Goal: Find specific page/section: Find specific page/section

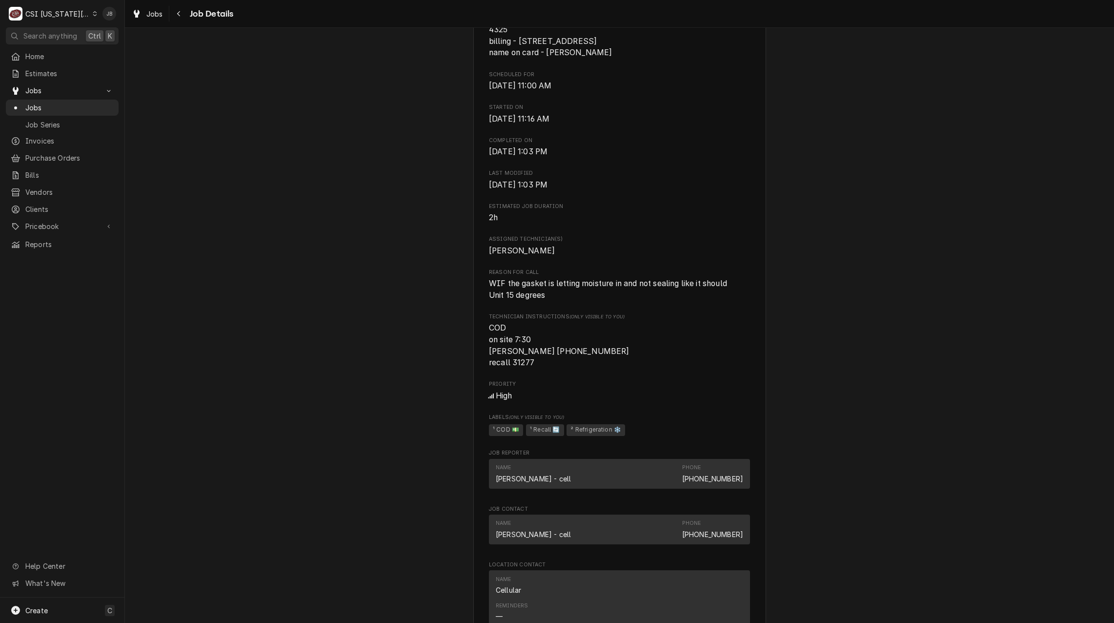
scroll to position [196, 0]
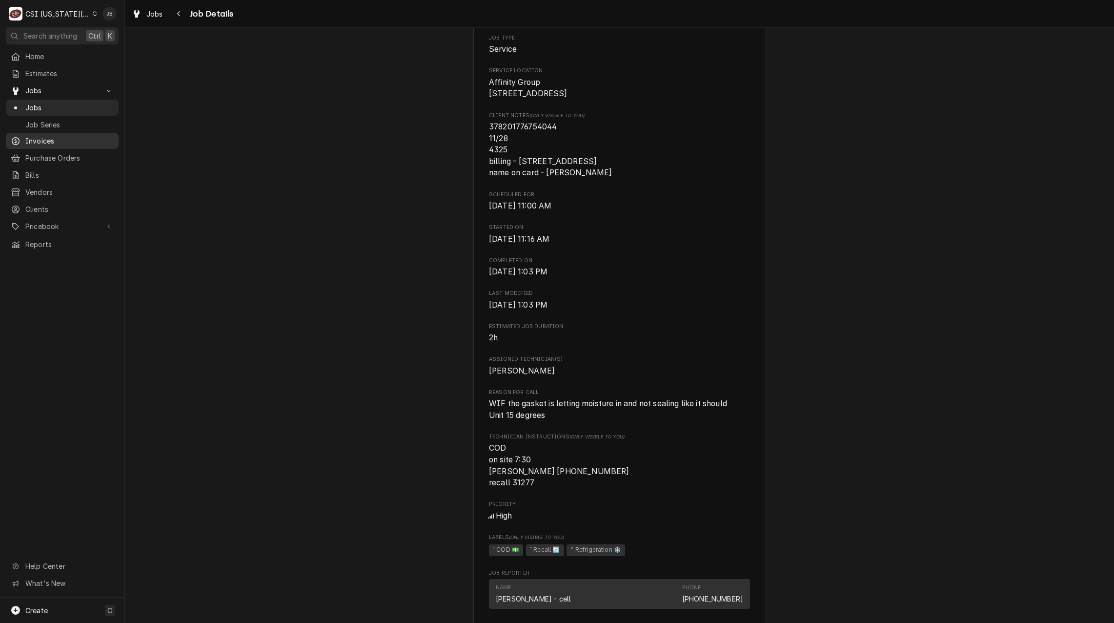
click at [55, 138] on span "Invoices" at bounding box center [69, 141] width 88 height 10
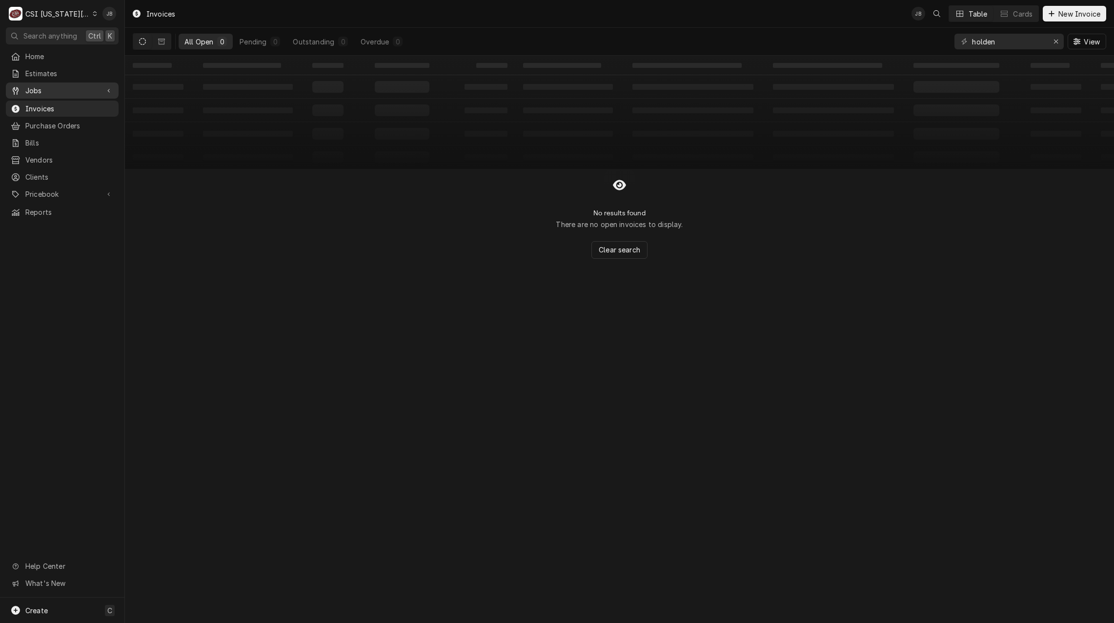
click at [75, 87] on span "Jobs" at bounding box center [62, 90] width 74 height 10
drag, startPoint x: 237, startPoint y: 18, endPoint x: 330, endPoint y: 33, distance: 94.9
click at [240, 18] on div "Invoices JB Table Cards New Invoice" at bounding box center [619, 13] width 989 height 27
click at [1051, 43] on div "Erase input" at bounding box center [1056, 42] width 10 height 10
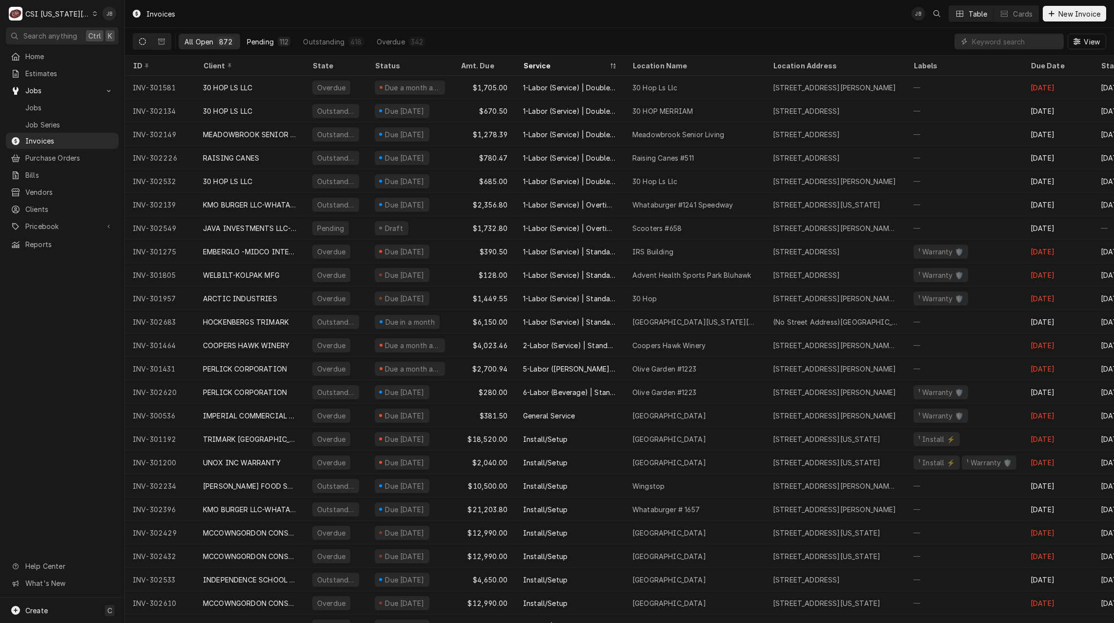
click at [255, 46] on div "Pending" at bounding box center [260, 42] width 27 height 10
